Goal: Navigation & Orientation: Find specific page/section

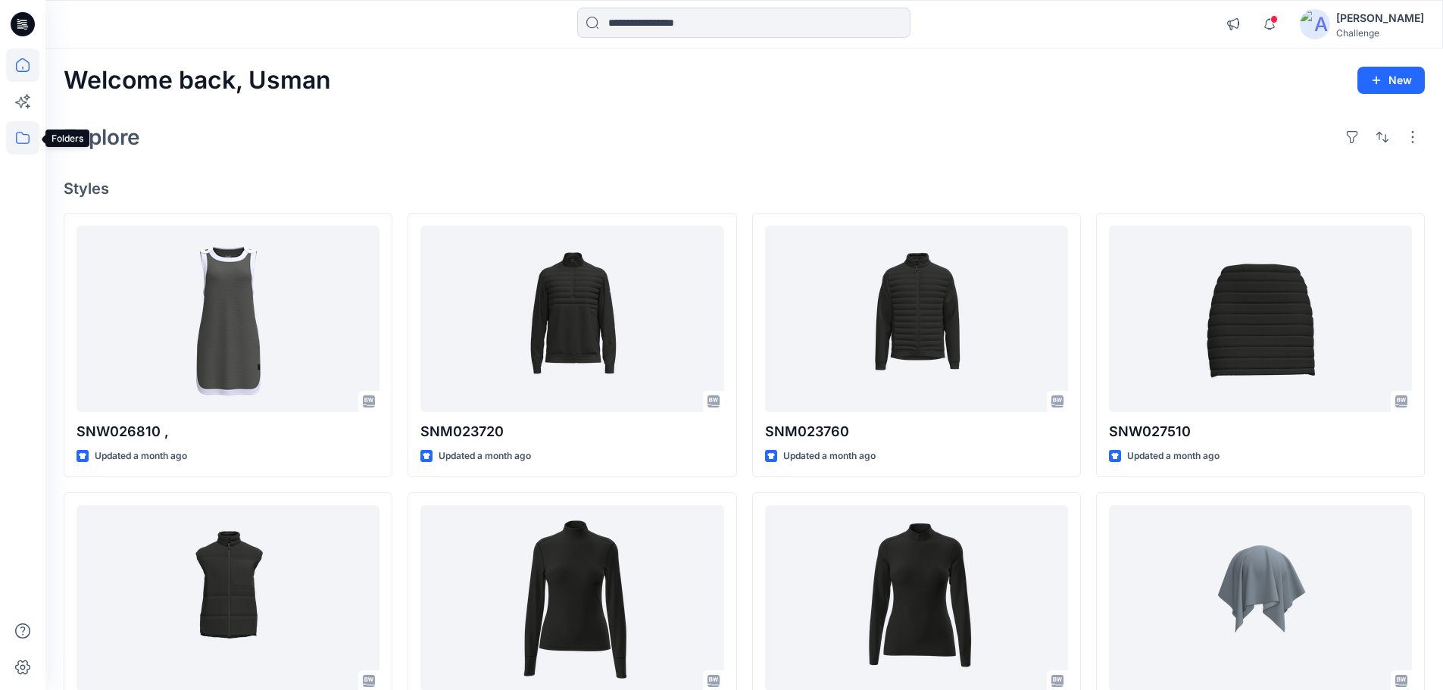
click at [27, 139] on icon at bounding box center [22, 137] width 33 height 33
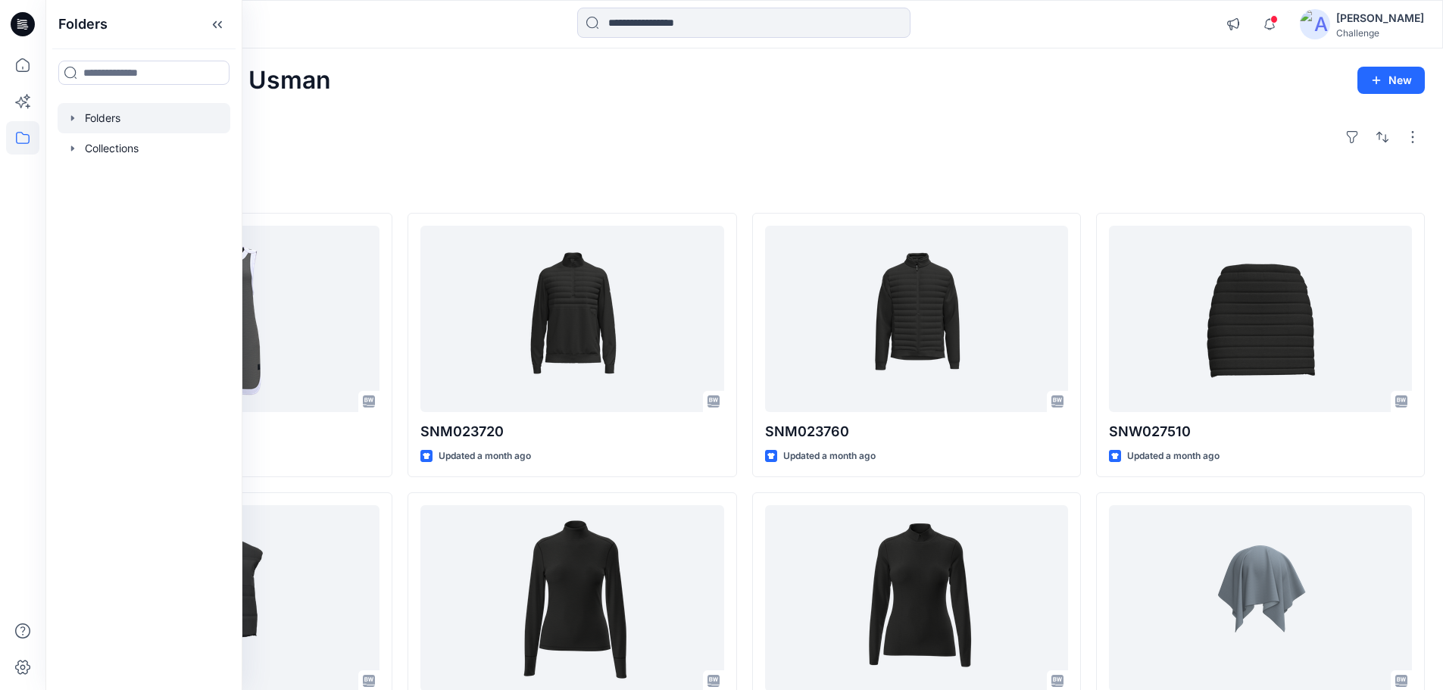
click at [105, 129] on div at bounding box center [144, 118] width 173 height 30
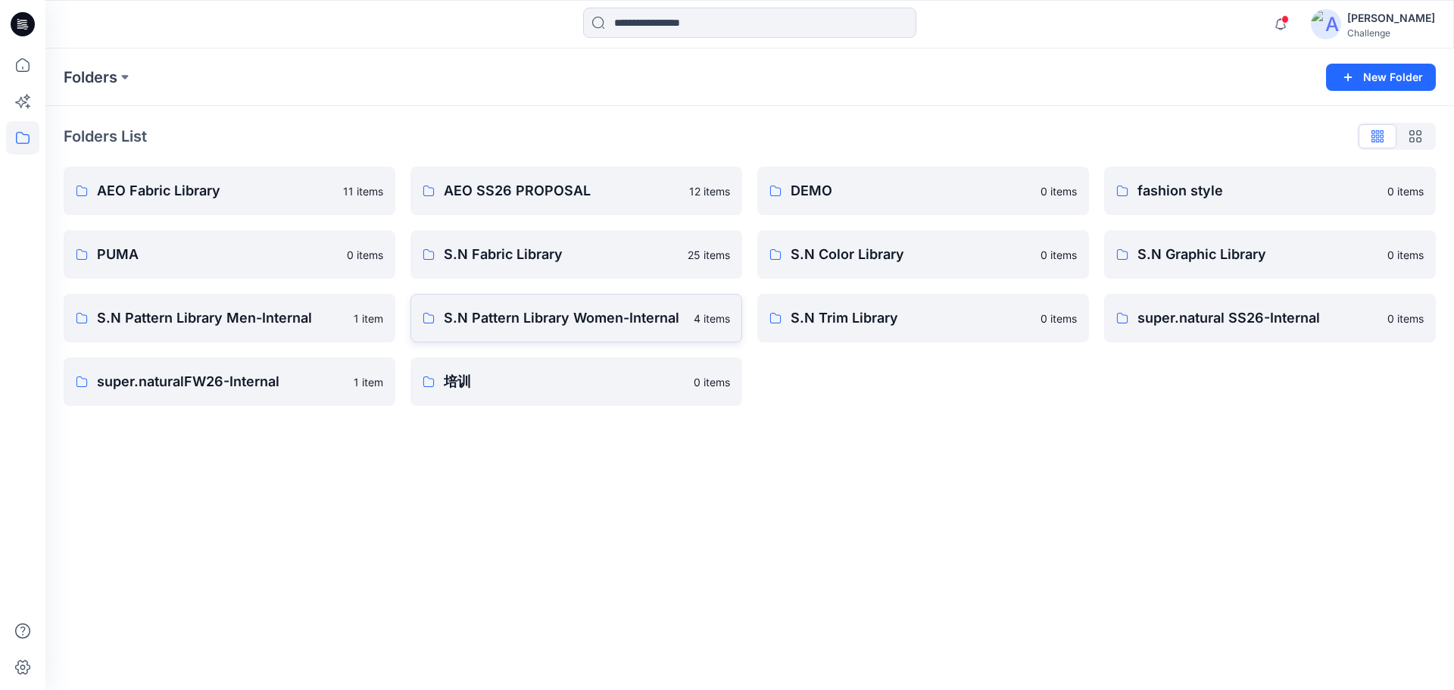
click at [600, 320] on p "S.N Pattern Library Women-Internal" at bounding box center [564, 317] width 241 height 21
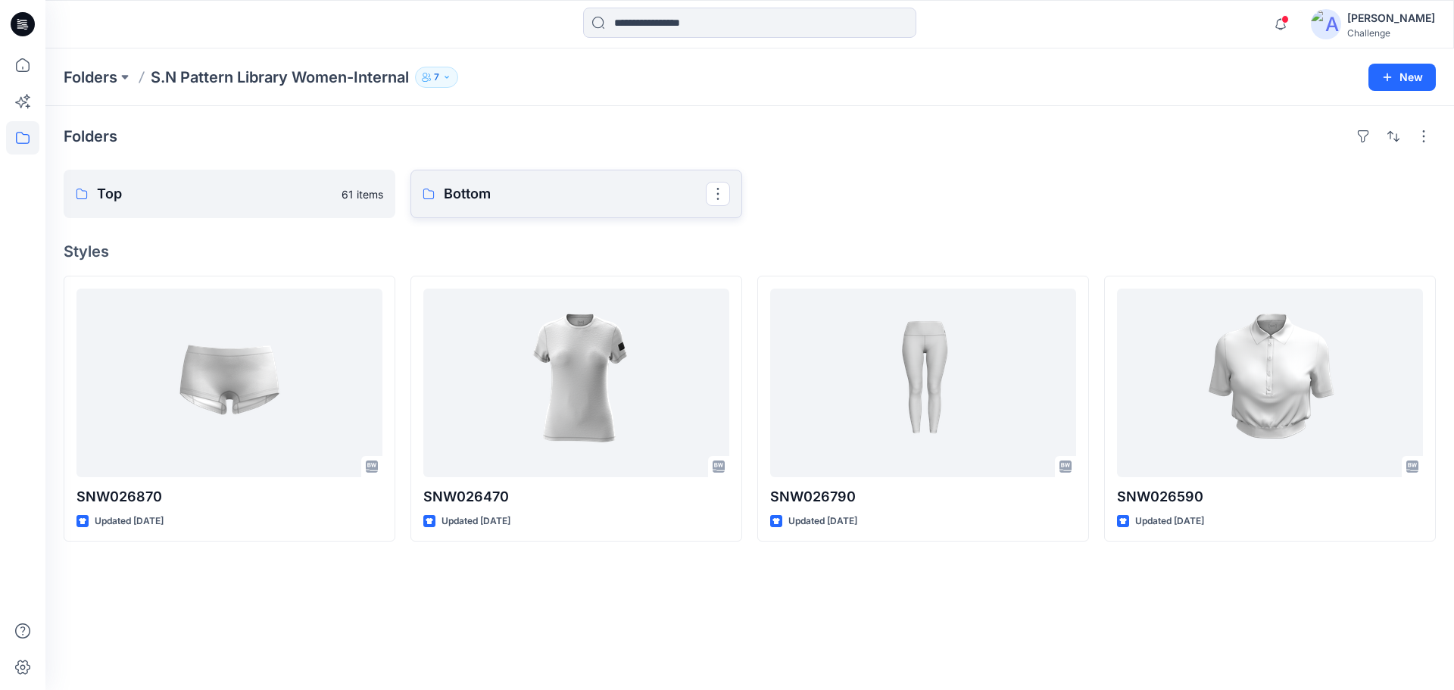
click at [575, 183] on p "Bottom" at bounding box center [575, 193] width 262 height 21
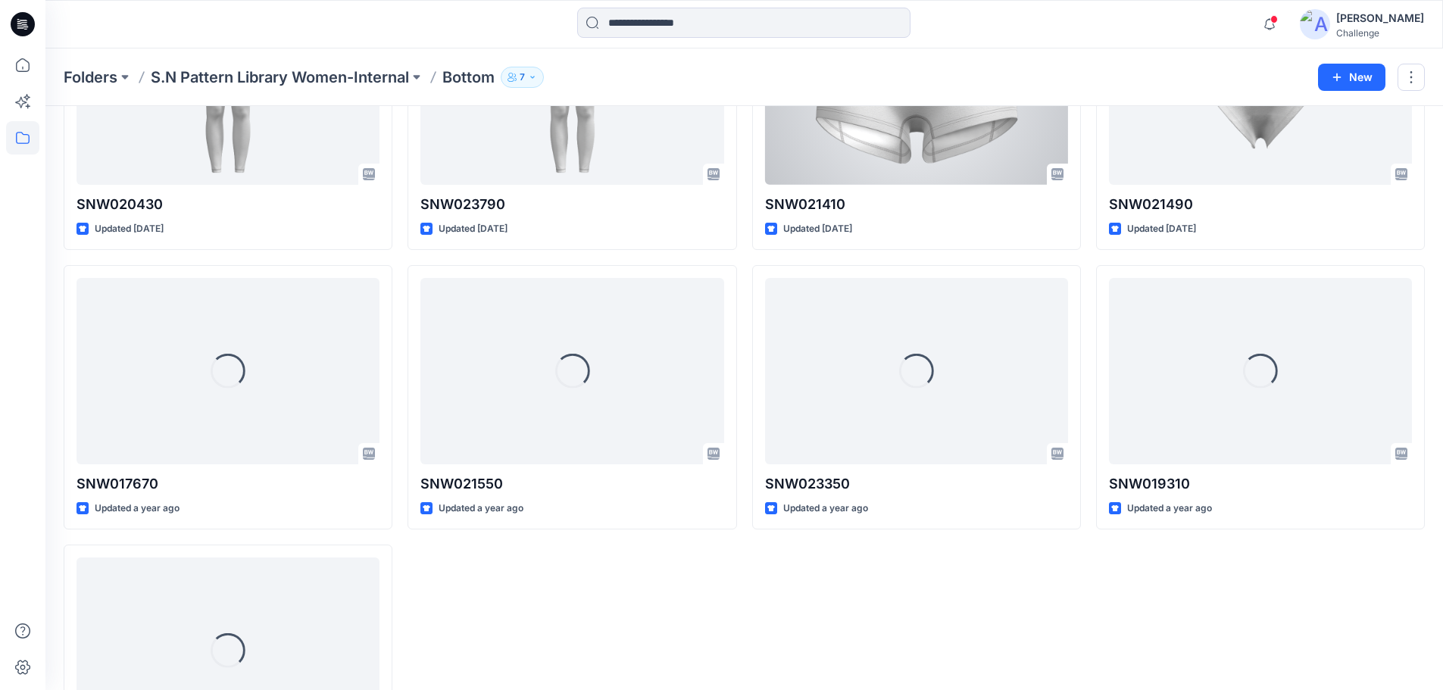
scroll to position [755, 0]
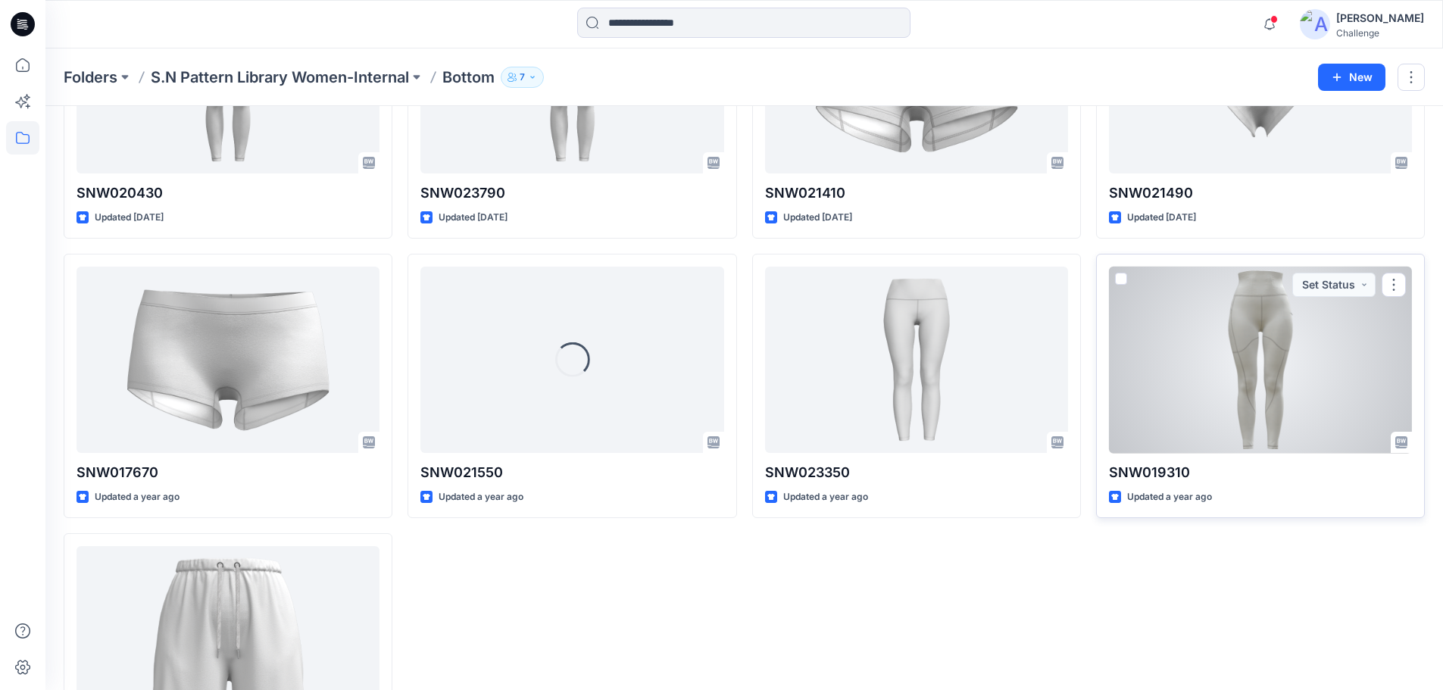
click at [1228, 395] on div at bounding box center [1260, 360] width 303 height 187
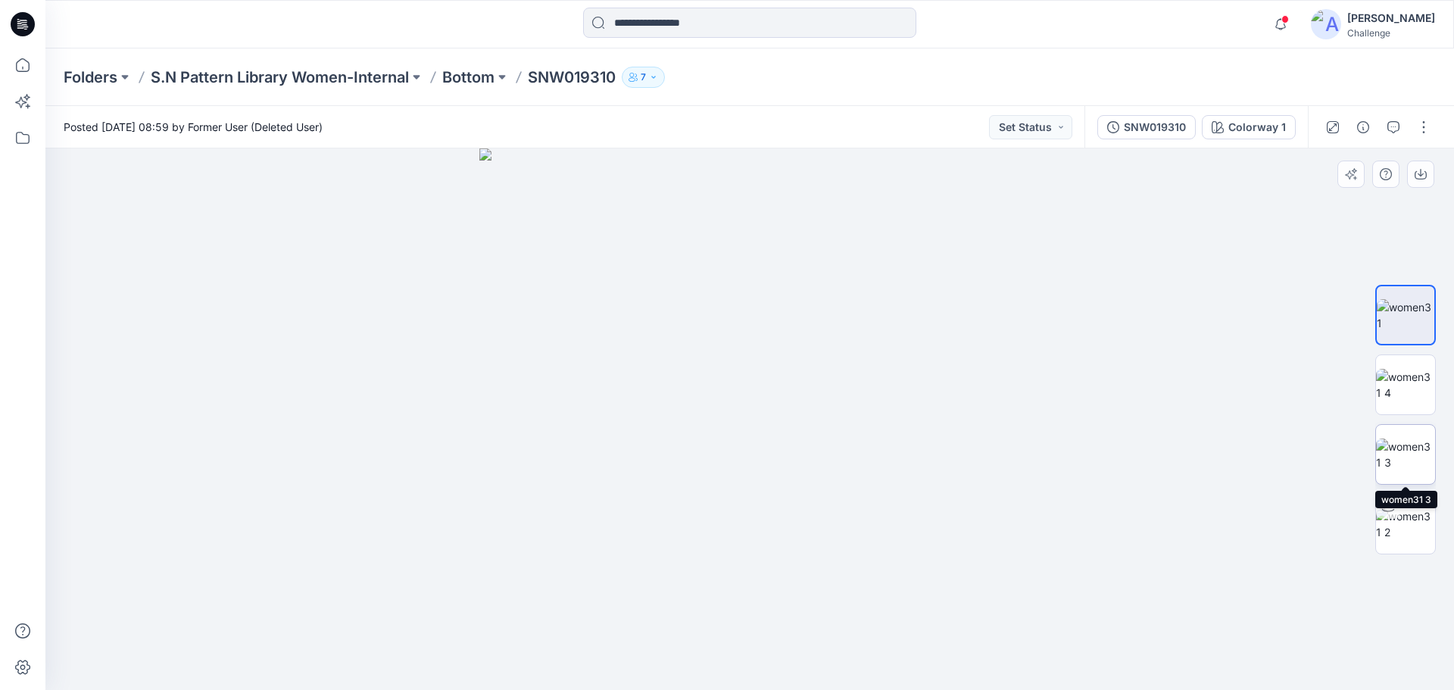
click at [1410, 463] on img at bounding box center [1405, 454] width 59 height 32
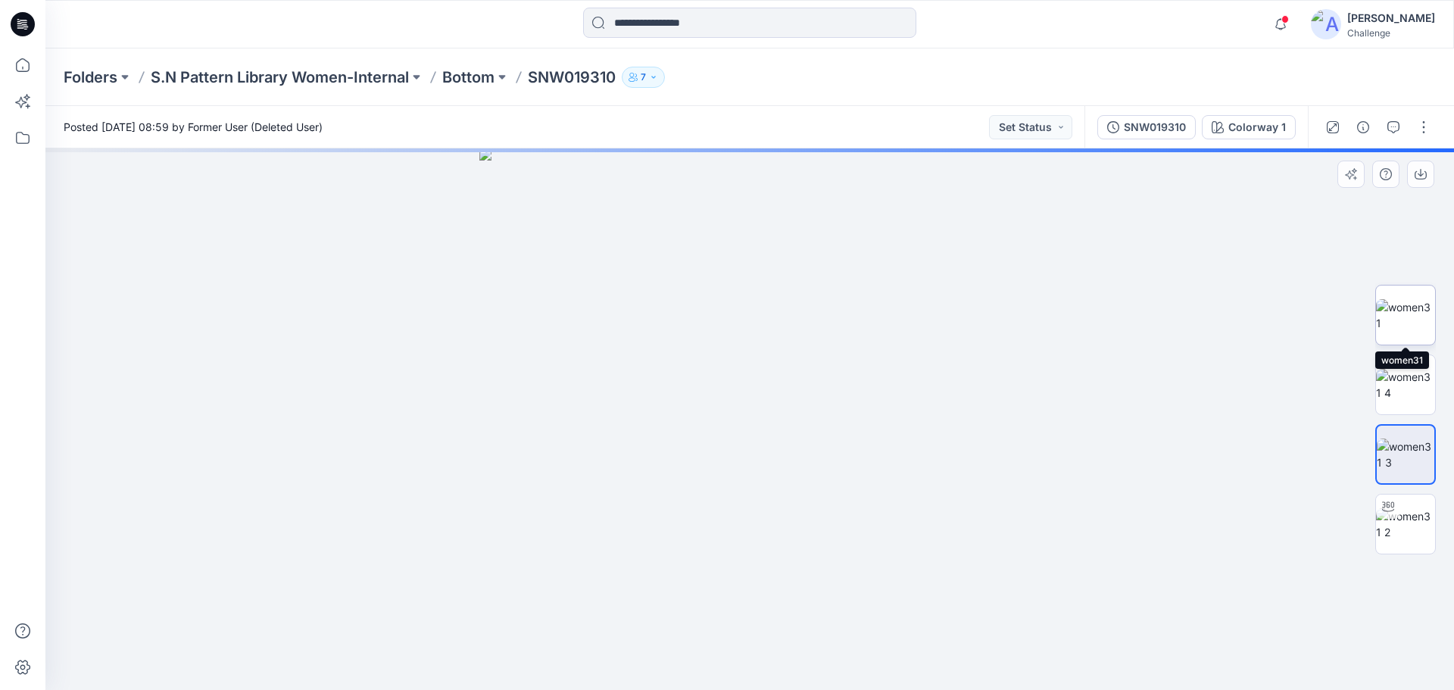
click at [1406, 312] on img at bounding box center [1405, 315] width 59 height 32
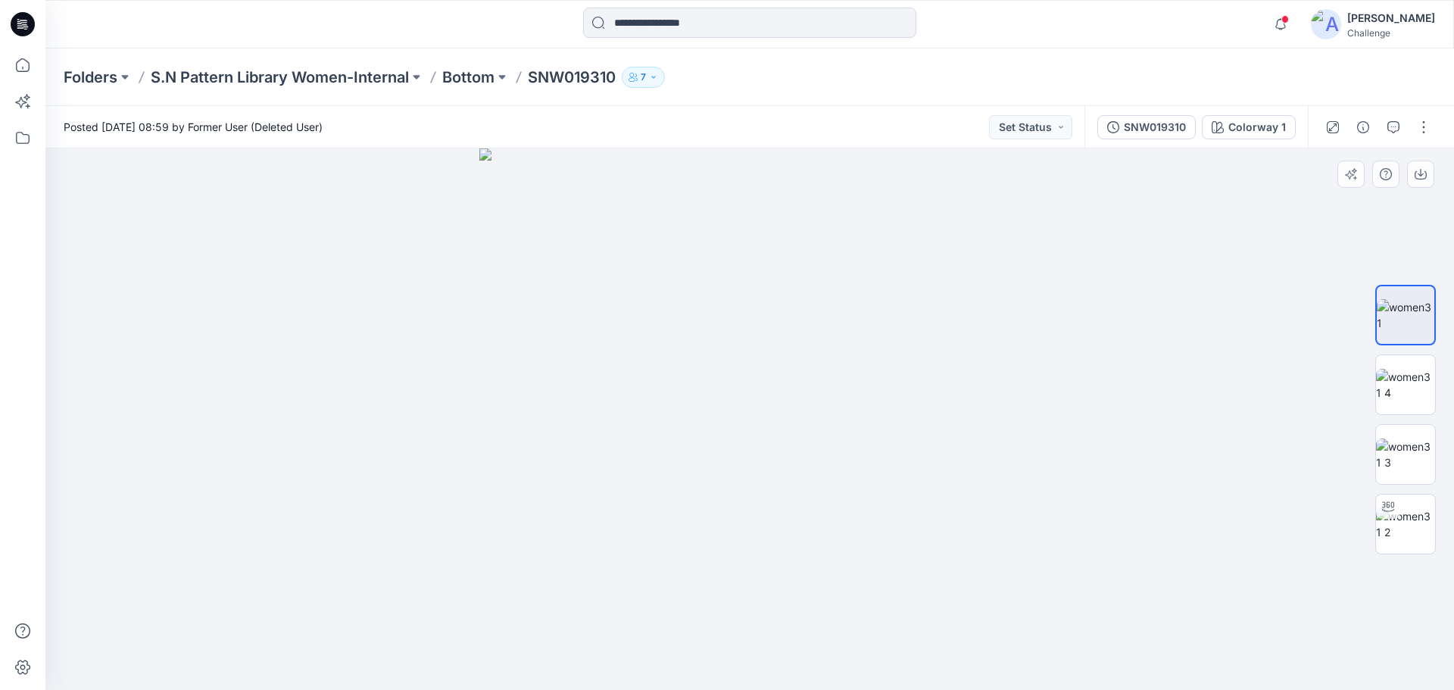
click at [888, 427] on img at bounding box center [749, 418] width 541 height 541
drag, startPoint x: 835, startPoint y: 517, endPoint x: 795, endPoint y: 523, distance: 40.5
click at [795, 523] on img at bounding box center [749, 418] width 541 height 541
drag, startPoint x: 795, startPoint y: 521, endPoint x: 732, endPoint y: 494, distance: 68.5
click at [732, 494] on img at bounding box center [749, 418] width 541 height 541
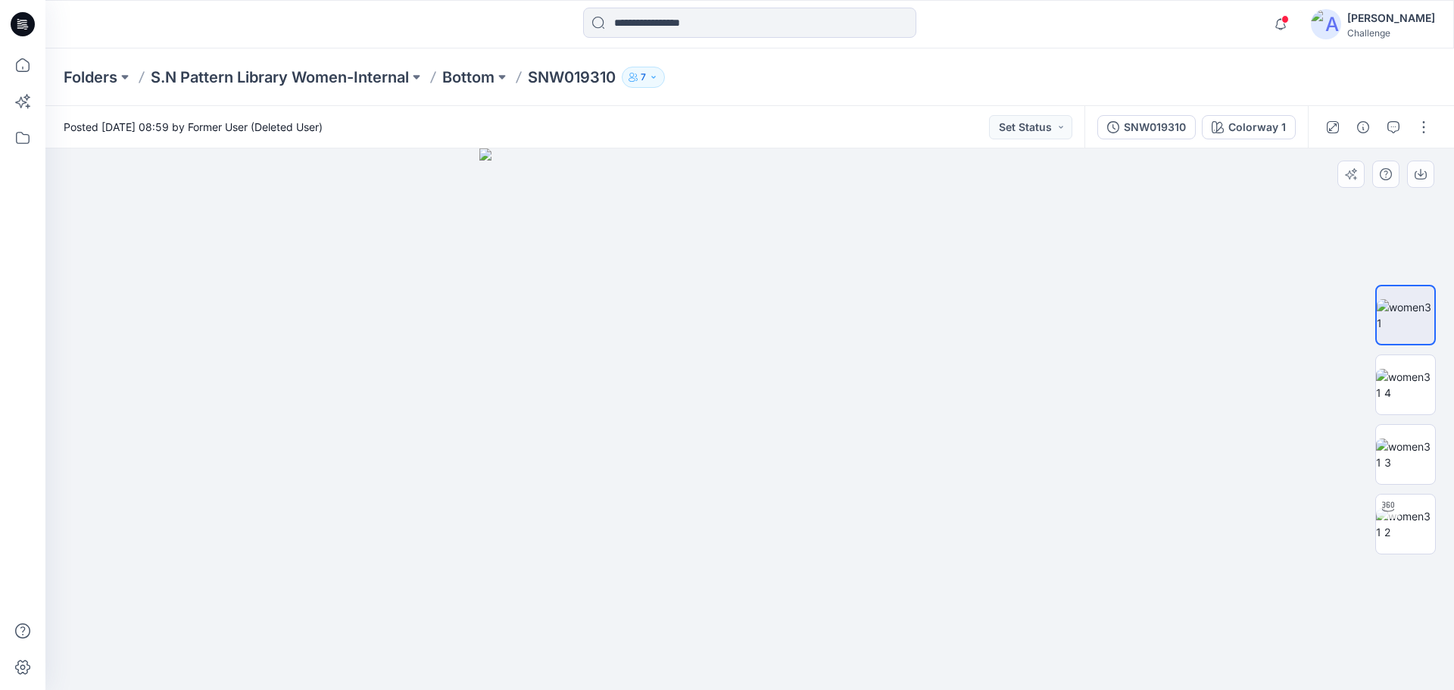
drag, startPoint x: 732, startPoint y: 494, endPoint x: 690, endPoint y: 498, distance: 42.6
click at [690, 498] on img at bounding box center [749, 418] width 541 height 541
drag, startPoint x: 772, startPoint y: 453, endPoint x: 975, endPoint y: 649, distance: 281.7
click at [975, 649] on img at bounding box center [750, 323] width 930 height 734
click at [865, 388] on img at bounding box center [750, 323] width 930 height 734
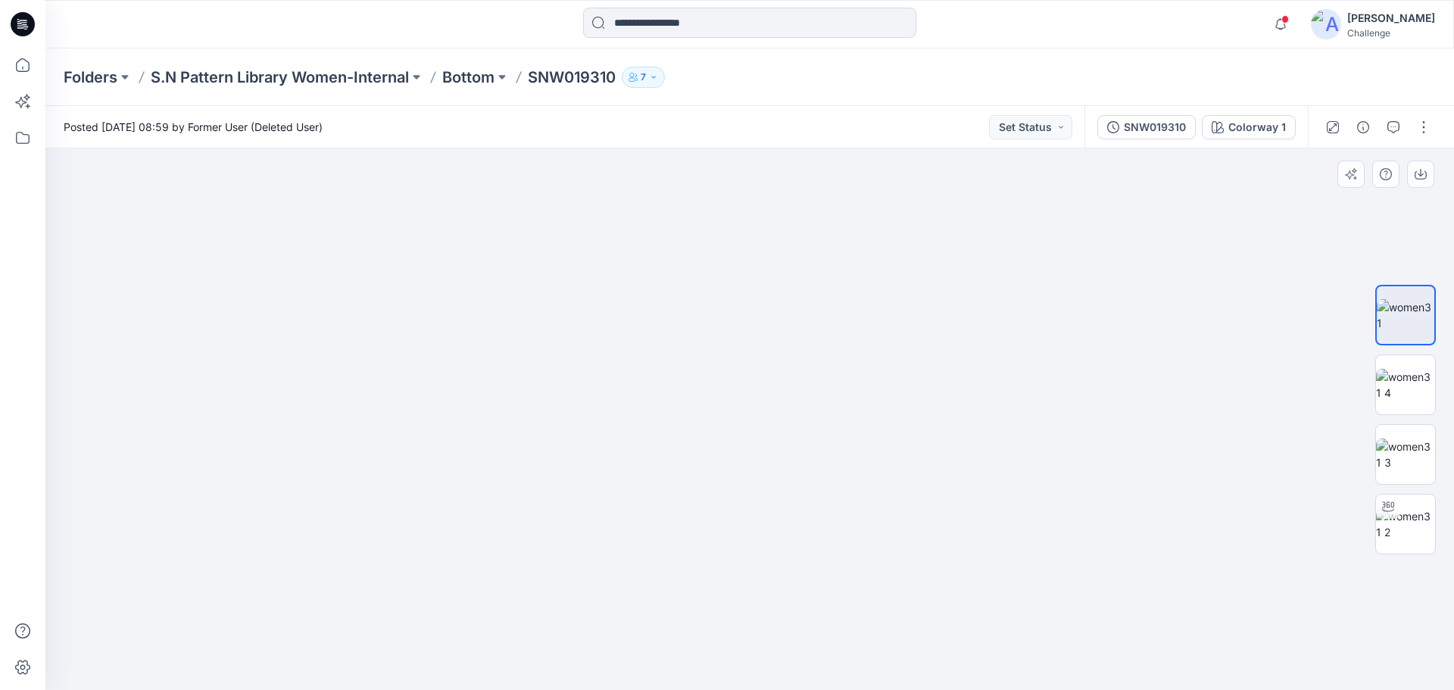
click at [865, 388] on img at bounding box center [750, 323] width 930 height 734
click at [896, 360] on img at bounding box center [750, 323] width 930 height 734
drag, startPoint x: 807, startPoint y: 394, endPoint x: 935, endPoint y: 310, distance: 153.8
click at [930, 315] on img at bounding box center [750, 296] width 930 height 787
click at [810, 345] on img at bounding box center [749, 418] width 541 height 541
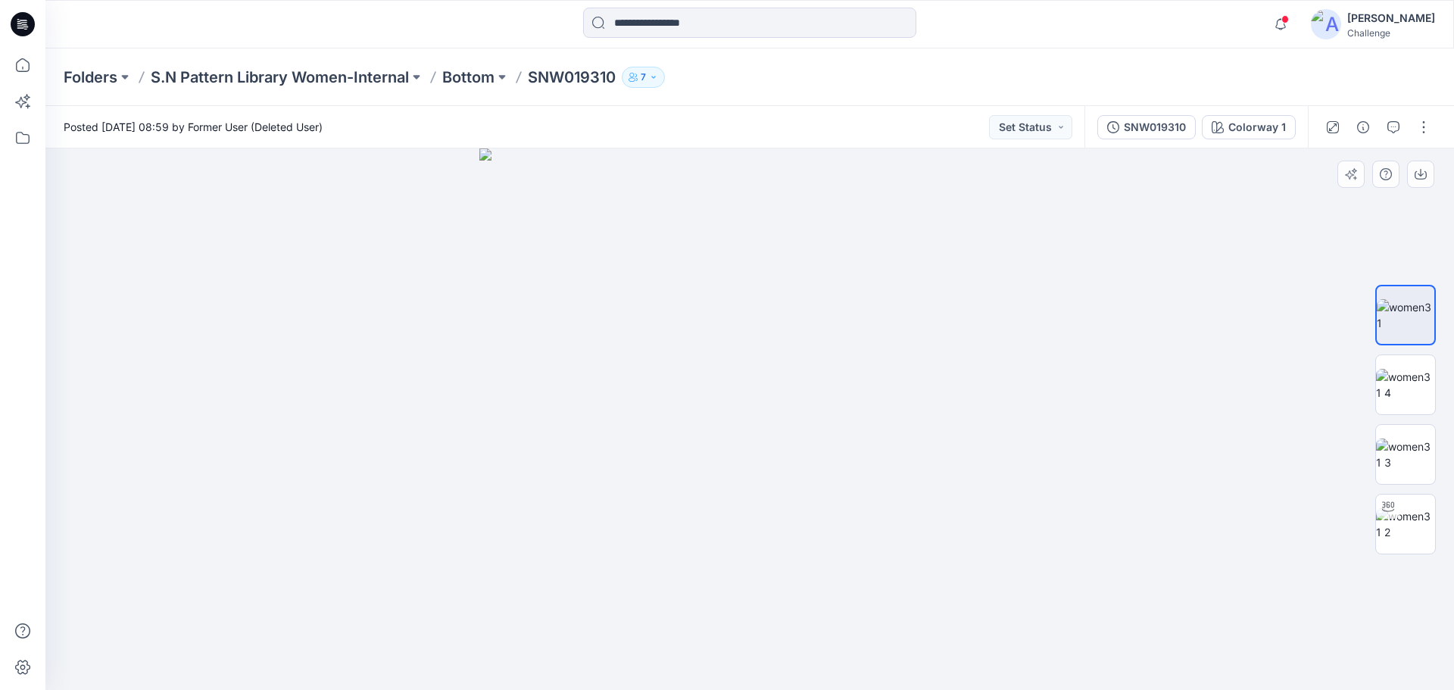
click at [848, 430] on img at bounding box center [749, 418] width 541 height 541
click at [850, 433] on img at bounding box center [749, 418] width 541 height 541
click at [853, 443] on img at bounding box center [749, 418] width 541 height 541
click at [1406, 511] on img at bounding box center [1405, 524] width 59 height 32
drag, startPoint x: 751, startPoint y: 669, endPoint x: 1115, endPoint y: 627, distance: 366.6
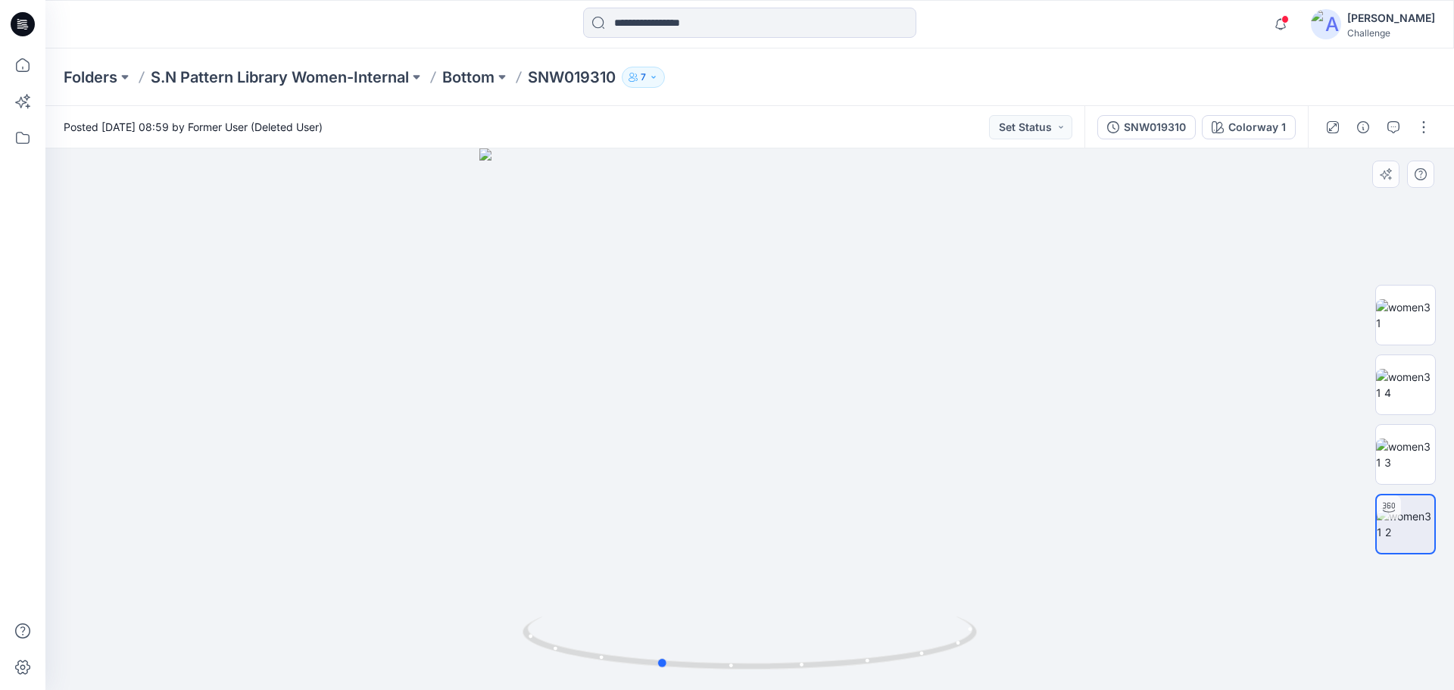
click at [1115, 627] on div at bounding box center [749, 418] width 1409 height 541
drag, startPoint x: 745, startPoint y: 283, endPoint x: 759, endPoint y: 392, distance: 109.1
click at [759, 392] on img at bounding box center [749, 397] width 847 height 586
drag, startPoint x: 738, startPoint y: 369, endPoint x: 744, endPoint y: 441, distance: 73.0
click at [744, 441] on img at bounding box center [749, 418] width 847 height 541
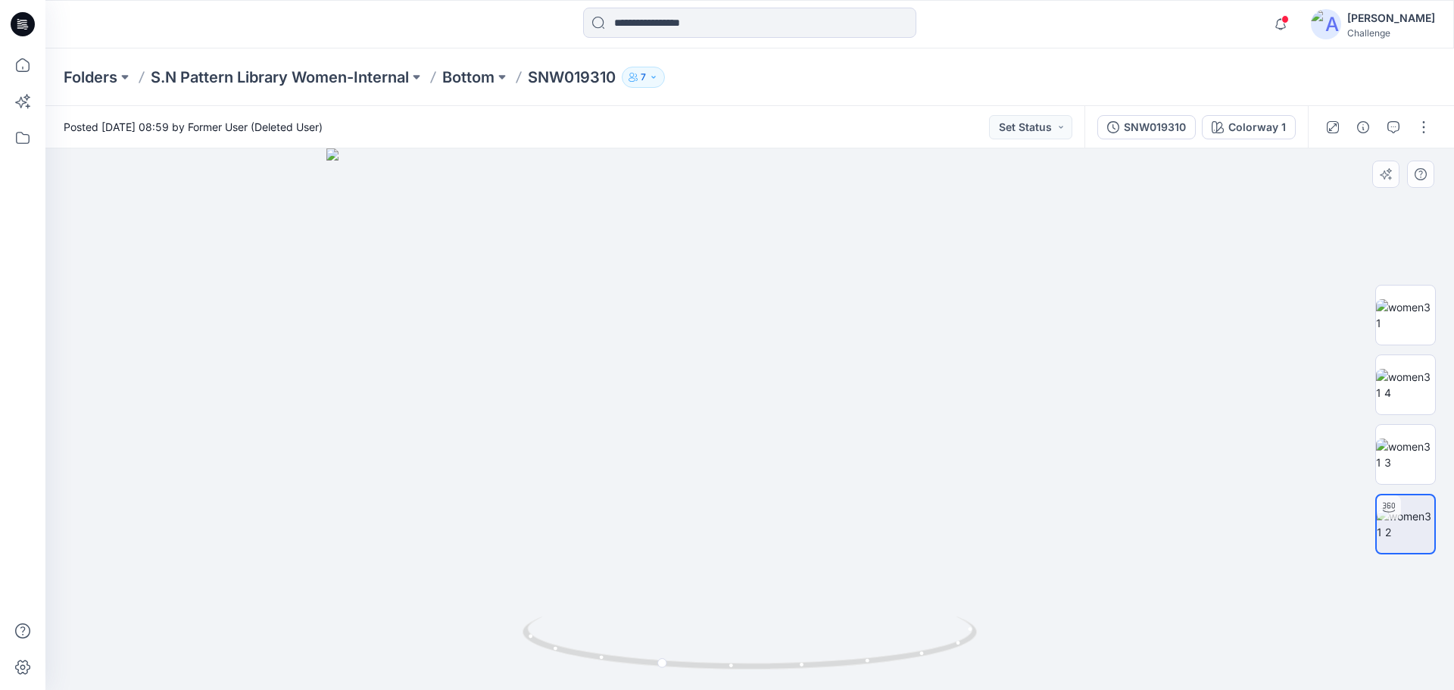
drag, startPoint x: 744, startPoint y: 441, endPoint x: 744, endPoint y: 461, distance: 19.7
click at [744, 461] on img at bounding box center [749, 418] width 847 height 541
drag, startPoint x: 685, startPoint y: 420, endPoint x: 714, endPoint y: 434, distance: 32.2
click at [714, 434] on img at bounding box center [749, 418] width 847 height 541
drag, startPoint x: 714, startPoint y: 434, endPoint x: 776, endPoint y: 435, distance: 62.1
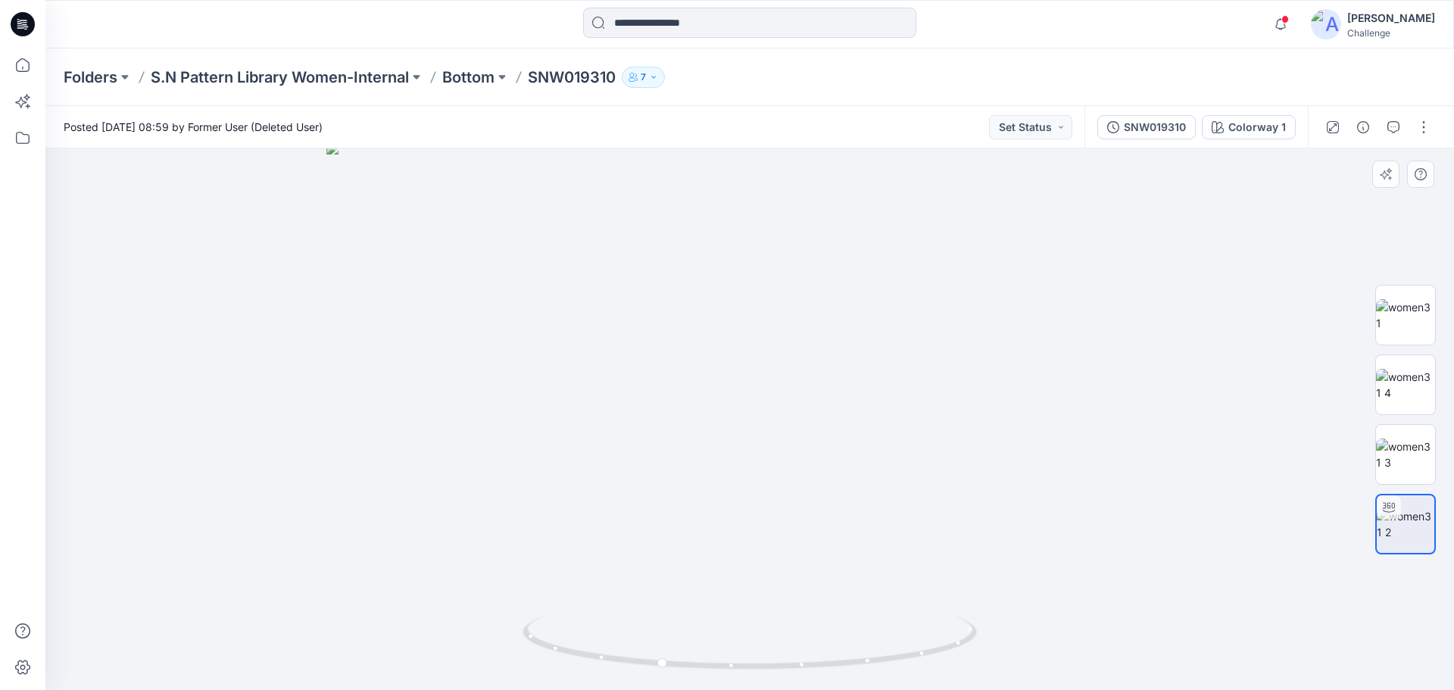
click at [776, 435] on img at bounding box center [749, 416] width 847 height 548
drag, startPoint x: 667, startPoint y: 667, endPoint x: 809, endPoint y: 646, distance: 143.2
click at [809, 646] on icon at bounding box center [752, 644] width 458 height 57
